Goal: Navigation & Orientation: Find specific page/section

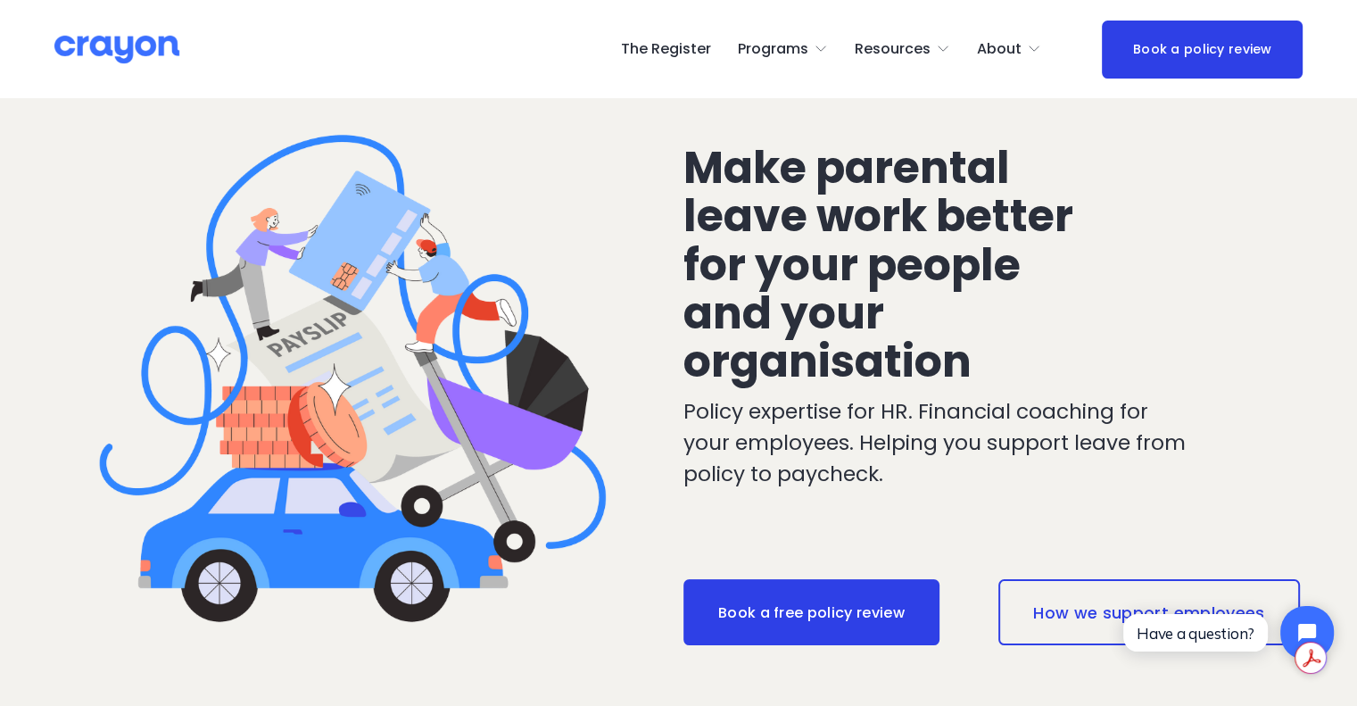
scroll to position [66, 0]
click at [702, 46] on link "The Register" at bounding box center [666, 49] width 90 height 29
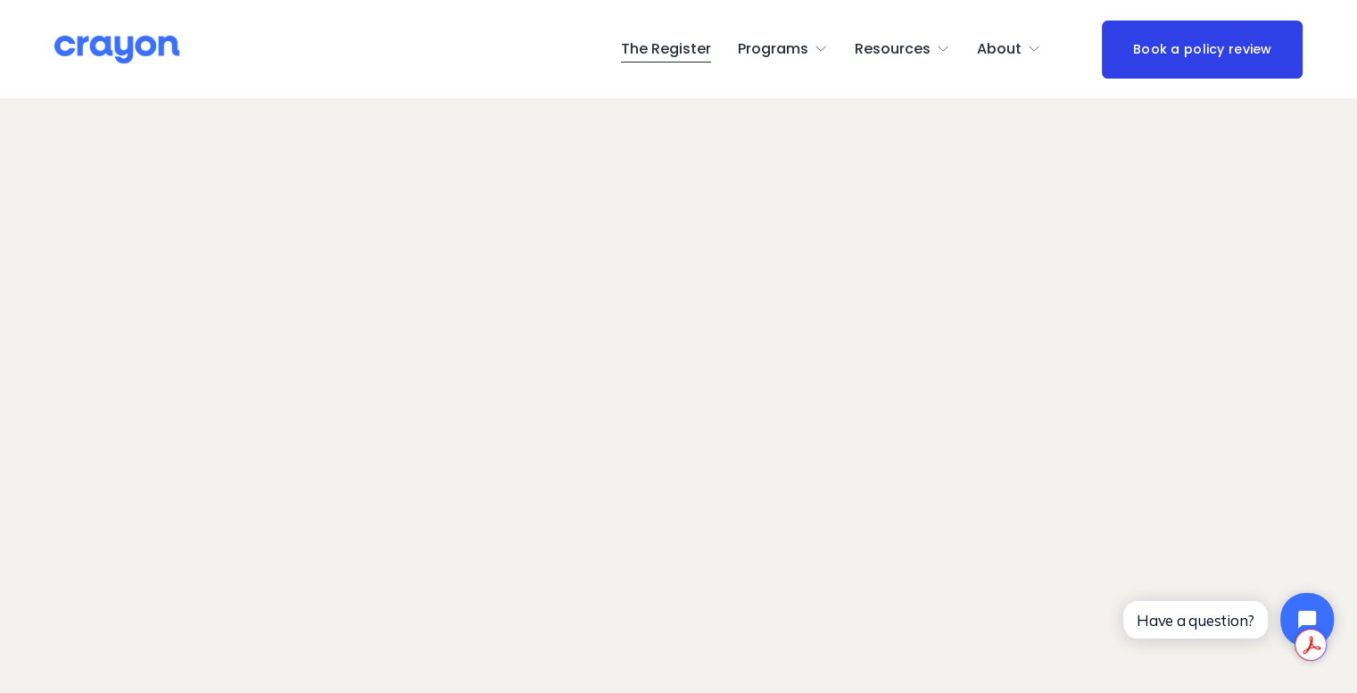
click at [675, 53] on link "The Register" at bounding box center [666, 49] width 90 height 29
